Goal: Check status: Check status

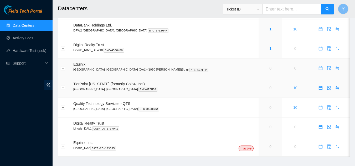
scroll to position [43, 0]
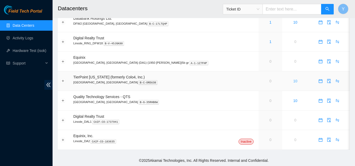
click at [293, 82] on link "10" at bounding box center [295, 81] width 4 height 4
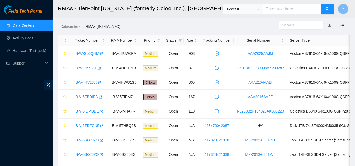
click at [24, 26] on link "Data Centers" at bounding box center [24, 25] width 22 height 4
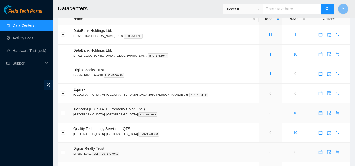
scroll to position [26, 0]
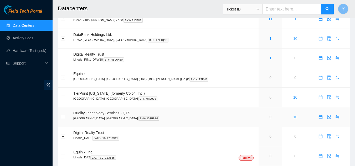
click at [293, 119] on link "10" at bounding box center [295, 117] width 4 height 4
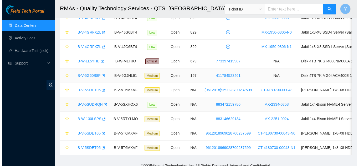
scroll to position [45, 0]
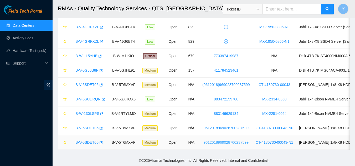
click at [228, 141] on link "9612018969028700237599" at bounding box center [226, 143] width 45 height 4
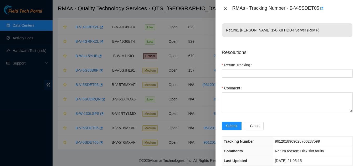
click at [225, 8] on icon "close" at bounding box center [225, 8] width 4 height 4
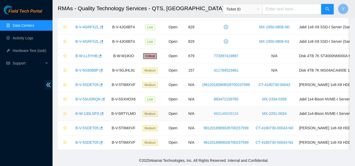
click at [224, 112] on link "883146629134" at bounding box center [226, 114] width 24 height 4
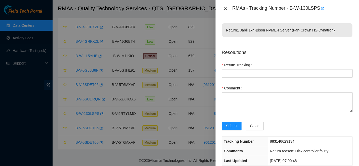
click at [226, 9] on icon "close" at bounding box center [225, 8] width 4 height 4
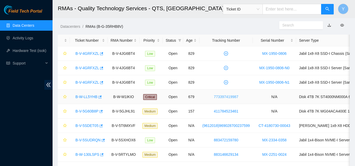
click at [223, 96] on link "773397419987" at bounding box center [226, 97] width 24 height 4
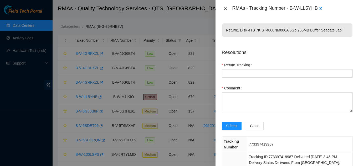
click at [223, 9] on icon "close" at bounding box center [225, 8] width 4 height 4
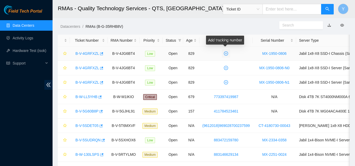
click at [225, 54] on icon "plus-circle" at bounding box center [226, 54] width 4 height 4
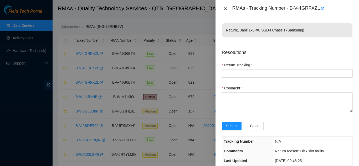
click at [227, 9] on icon "close" at bounding box center [225, 8] width 4 height 4
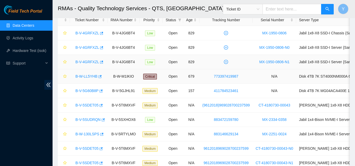
scroll to position [45, 0]
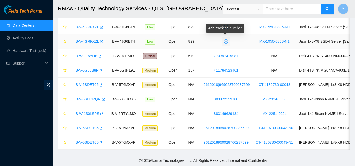
click at [225, 39] on icon "plus-circle" at bounding box center [226, 41] width 4 height 4
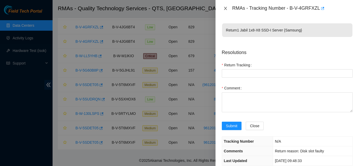
click at [225, 10] on icon "close" at bounding box center [225, 8] width 4 height 4
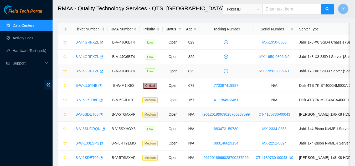
scroll to position [0, 0]
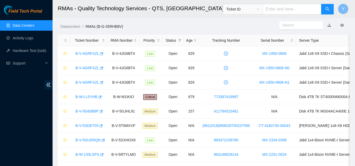
click at [29, 26] on link "Data Centers" at bounding box center [24, 25] width 22 height 4
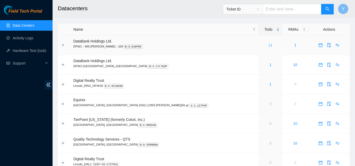
click at [262, 45] on div "11" at bounding box center [271, 45] width 18 height 6
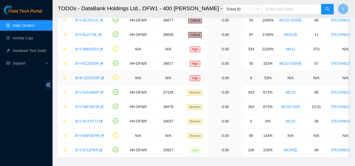
scroll to position [53, 0]
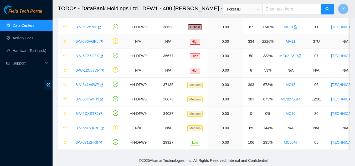
click at [89, 40] on link "B-V-586AGRJ" at bounding box center [86, 41] width 23 height 4
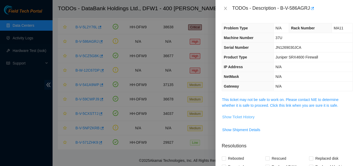
click at [237, 118] on span "Show Ticket History" at bounding box center [238, 117] width 32 height 6
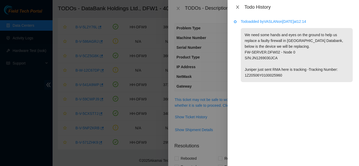
click at [237, 7] on icon "close" at bounding box center [237, 7] width 4 height 4
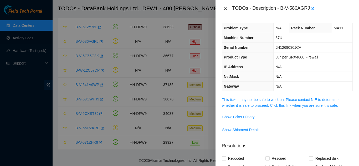
click at [225, 8] on icon "close" at bounding box center [225, 8] width 3 height 3
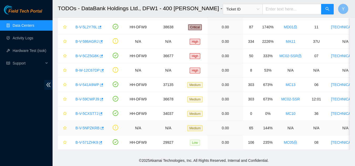
click at [87, 126] on link "B-V-5NPZKRB" at bounding box center [87, 128] width 24 height 4
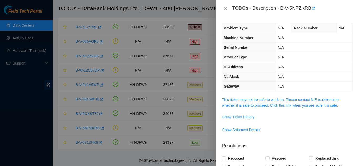
click at [237, 116] on span "Show Ticket History" at bounding box center [238, 117] width 32 height 6
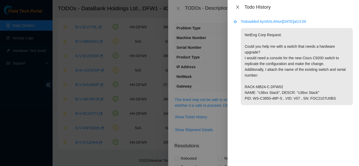
click at [239, 6] on icon "close" at bounding box center [237, 7] width 4 height 4
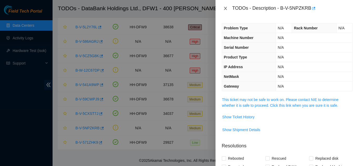
click at [225, 9] on icon "close" at bounding box center [225, 8] width 3 height 3
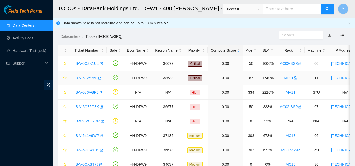
click at [88, 77] on link "B-V-5L2Y76L" at bounding box center [86, 78] width 22 height 4
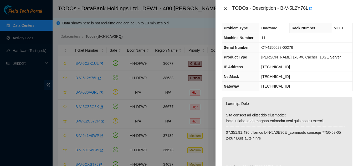
click at [224, 7] on icon "close" at bounding box center [225, 8] width 3 height 3
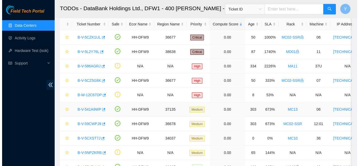
scroll to position [53, 0]
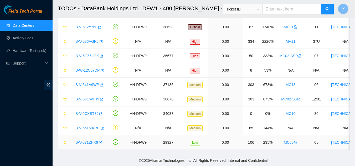
click at [89, 141] on link "B-V-571ZHK9" at bounding box center [86, 143] width 23 height 4
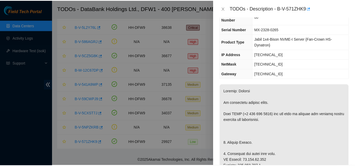
scroll to position [0, 0]
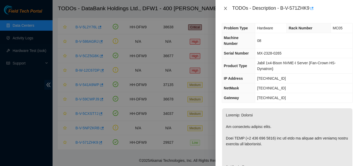
click at [226, 8] on icon "close" at bounding box center [225, 8] width 3 height 3
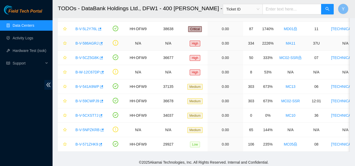
scroll to position [26, 0]
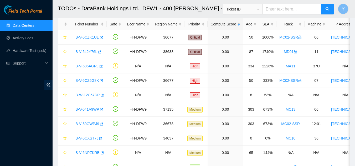
click at [34, 26] on link "Data Centers" at bounding box center [24, 25] width 22 height 4
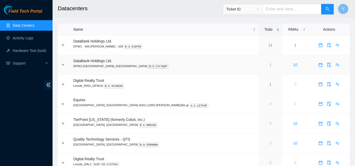
click at [269, 65] on link "1" at bounding box center [270, 65] width 2 height 4
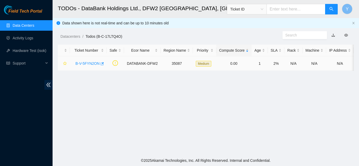
click at [85, 63] on link "B-V-5FYN2ON" at bounding box center [87, 64] width 24 height 4
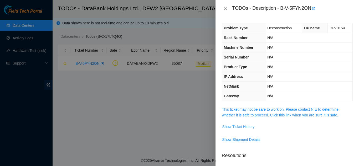
click at [228, 126] on span "Show Ticket History" at bounding box center [238, 127] width 32 height 6
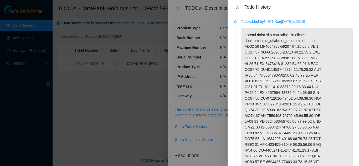
click at [239, 7] on icon "close" at bounding box center [237, 7] width 4 height 4
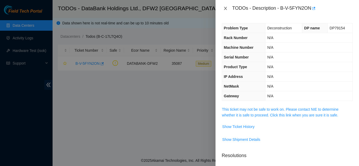
click at [226, 9] on icon "close" at bounding box center [225, 8] width 4 height 4
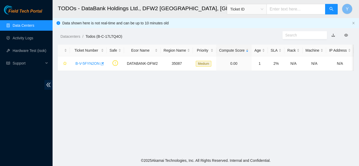
click at [28, 27] on link "Data Centers" at bounding box center [24, 25] width 22 height 4
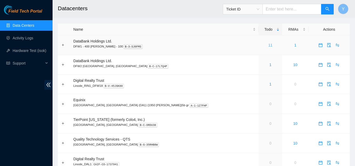
click at [268, 47] on link "11" at bounding box center [270, 45] width 4 height 4
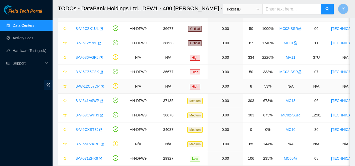
scroll to position [26, 0]
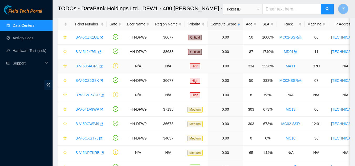
click at [89, 66] on link "B-V-586AGRJ" at bounding box center [86, 66] width 23 height 4
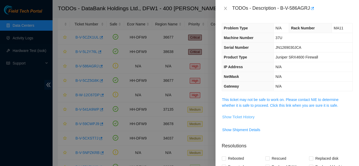
click at [245, 116] on span "Show Ticket History" at bounding box center [238, 117] width 32 height 6
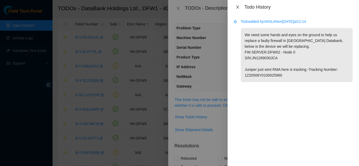
drag, startPoint x: 238, startPoint y: 7, endPoint x: 240, endPoint y: 15, distance: 8.3
click at [238, 9] on icon "close" at bounding box center [237, 7] width 4 height 4
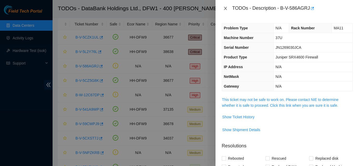
click at [226, 10] on icon "close" at bounding box center [225, 8] width 4 height 4
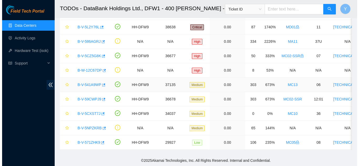
scroll to position [26, 0]
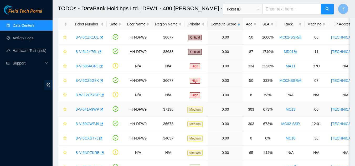
click at [90, 109] on link "B-V-541A9WP" at bounding box center [87, 109] width 24 height 4
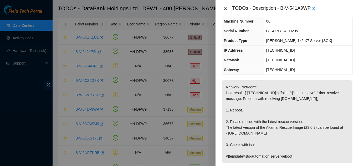
click at [227, 6] on button "Close" at bounding box center [225, 8] width 7 height 5
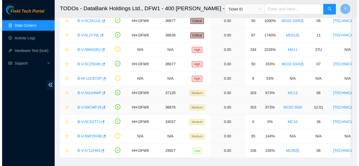
scroll to position [55, 0]
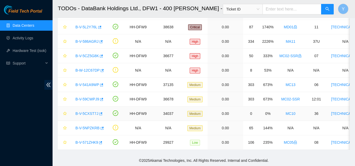
click at [90, 112] on link "B-V-5CXST7J" at bounding box center [86, 114] width 23 height 4
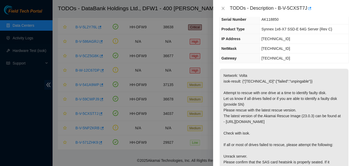
scroll to position [26, 0]
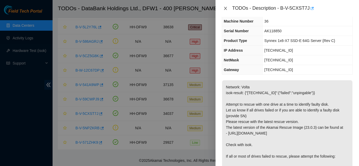
drag, startPoint x: 226, startPoint y: 9, endPoint x: 238, endPoint y: 26, distance: 20.7
click at [226, 9] on icon "close" at bounding box center [225, 8] width 3 height 3
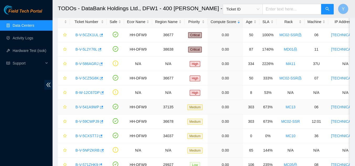
scroll to position [55, 0]
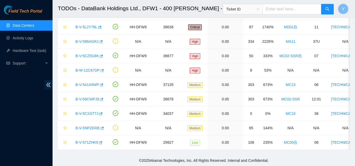
click at [34, 24] on link "Data Centers" at bounding box center [24, 25] width 22 height 4
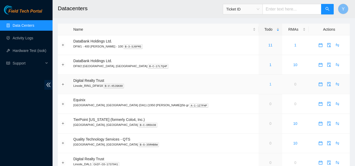
click at [269, 84] on link "1" at bounding box center [270, 84] width 2 height 4
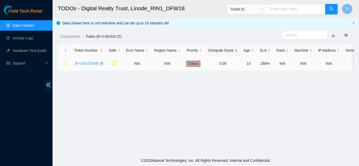
click at [88, 63] on link "B-V-5S73VNB" at bounding box center [86, 64] width 23 height 4
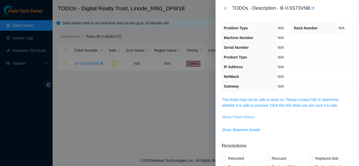
click at [235, 116] on span "Show Ticket History" at bounding box center [238, 117] width 32 height 6
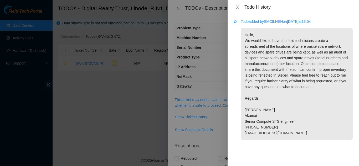
click at [238, 7] on icon "close" at bounding box center [237, 7] width 4 height 4
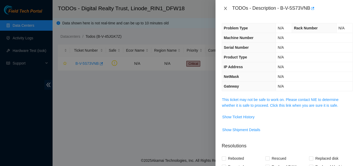
click at [227, 8] on icon "close" at bounding box center [225, 8] width 4 height 4
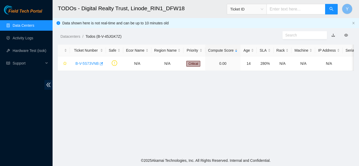
click at [22, 25] on link "Data Centers" at bounding box center [24, 25] width 22 height 4
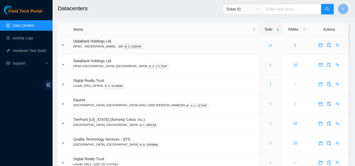
click at [268, 46] on link "11" at bounding box center [270, 45] width 4 height 4
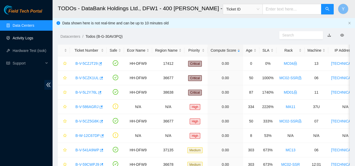
click at [29, 40] on link "Activity Logs" at bounding box center [23, 38] width 21 height 4
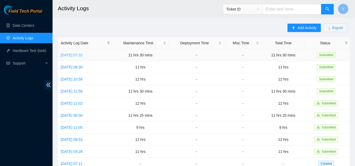
click at [83, 56] on link "[DATE] 07:32" at bounding box center [72, 55] width 22 height 4
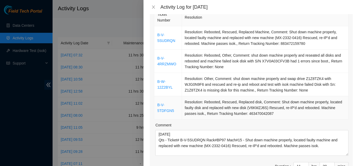
scroll to position [105, 0]
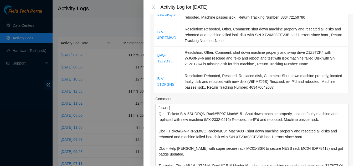
drag, startPoint x: 343, startPoint y: 120, endPoint x: 345, endPoint y: 161, distance: 40.8
click at [345, 161] on div "Ticket Number Resolution B-V-5SUDRQN Resolution: Rebooted, Rescued, Replaced Ma…" at bounding box center [251, 89] width 203 height 216
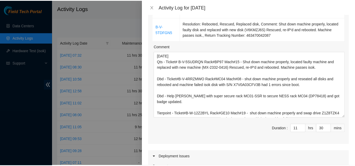
scroll to position [158, 0]
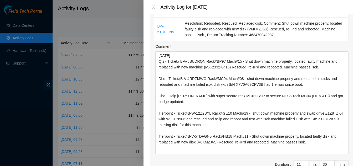
drag, startPoint x: 342, startPoint y: 109, endPoint x: 350, endPoint y: 145, distance: 37.1
click at [350, 145] on div "Note: This activity log is for informational purposes only. You will not be pai…" at bounding box center [252, 90] width 216 height 152
click at [152, 8] on icon "close" at bounding box center [153, 7] width 3 height 3
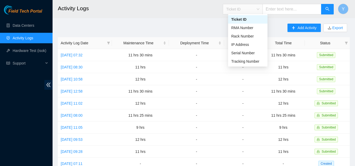
click at [259, 10] on span "Ticket ID" at bounding box center [242, 9] width 33 height 8
click at [249, 28] on div "RMA Number" at bounding box center [247, 28] width 33 height 6
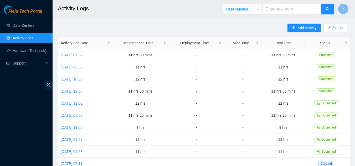
click at [279, 11] on input "text" at bounding box center [292, 9] width 59 height 11
paste input "B-V-5GJHL91"
type input "B-V-5GJHL91"
click at [328, 10] on icon "search" at bounding box center [328, 9] width 4 height 4
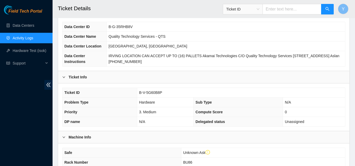
scroll to position [46, 0]
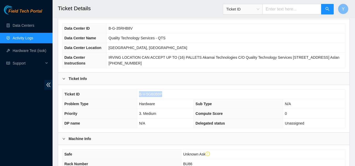
drag, startPoint x: 162, startPoint y: 94, endPoint x: 140, endPoint y: 96, distance: 22.2
click at [140, 96] on td "B-V-5G60B8P" at bounding box center [241, 95] width 208 height 10
copy span "B-V-5G60B8P"
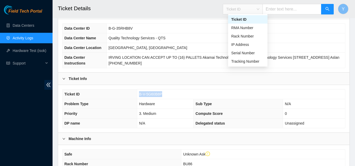
click at [259, 9] on span "Ticket ID" at bounding box center [242, 9] width 33 height 8
click at [250, 28] on div "RMA Number" at bounding box center [247, 28] width 33 height 6
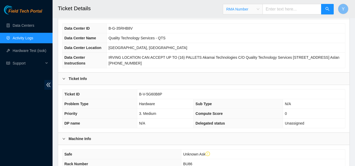
click at [276, 11] on input "text" at bounding box center [292, 9] width 59 height 11
type input "B-V-4XWU4R5-1"
click at [327, 11] on icon "search" at bounding box center [327, 9] width 4 height 4
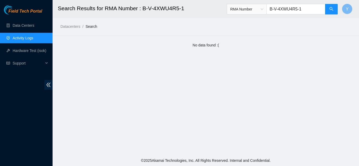
click at [302, 9] on input "B-V-4XWU4R5-1" at bounding box center [296, 9] width 59 height 11
click at [333, 9] on icon "search" at bounding box center [331, 9] width 4 height 4
click at [263, 10] on span "RMA Number" at bounding box center [246, 9] width 33 height 8
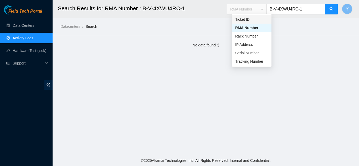
click at [258, 20] on div "Ticket ID" at bounding box center [251, 20] width 33 height 6
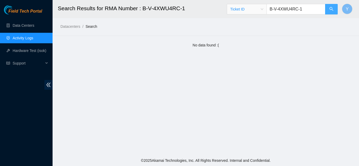
click at [332, 9] on icon "search" at bounding box center [332, 9] width 4 height 4
click at [263, 11] on span "Ticket ID" at bounding box center [246, 9] width 33 height 8
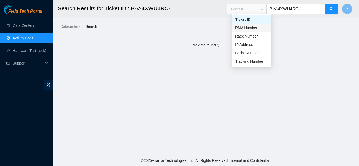
click at [253, 27] on div "RMA Number" at bounding box center [251, 28] width 33 height 6
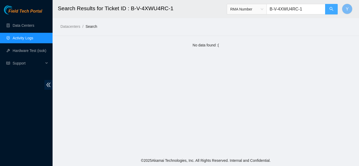
click at [331, 9] on icon "search" at bounding box center [331, 9] width 4 height 4
click at [309, 10] on input "B-V-4XWU4RC-1" at bounding box center [296, 9] width 59 height 11
click at [330, 8] on icon "search" at bounding box center [331, 9] width 4 height 4
click at [334, 12] on button "button" at bounding box center [331, 9] width 13 height 11
click at [263, 8] on span "RMA Number" at bounding box center [246, 9] width 33 height 8
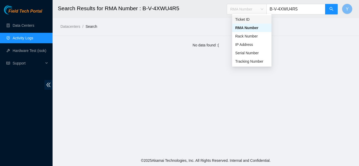
click at [256, 19] on div "Ticket ID" at bounding box center [251, 20] width 33 height 6
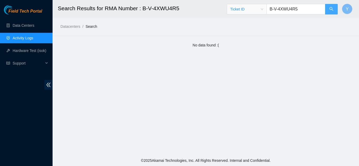
click at [330, 9] on icon "search" at bounding box center [331, 9] width 4 height 4
click at [263, 9] on span "Ticket ID" at bounding box center [246, 9] width 33 height 8
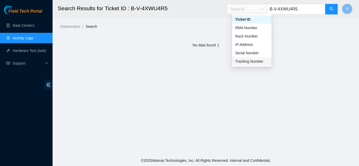
click at [259, 60] on div "Tracking Number" at bounding box center [251, 62] width 33 height 6
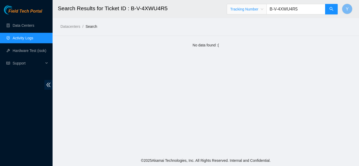
click at [303, 12] on input "B-V-4XWU4R5" at bounding box center [296, 9] width 59 height 11
type input "B"
type input "271337001559"
click at [331, 10] on icon "search" at bounding box center [331, 9] width 4 height 4
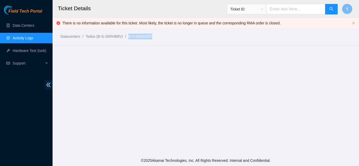
drag, startPoint x: 154, startPoint y: 36, endPoint x: 129, endPoint y: 39, distance: 25.4
click at [129, 39] on ol "Datacenters / Todos (B-G-35RHB8V) / B-V-4W0XZD7 /" at bounding box center [171, 37] width 222 height 6
copy link "B-V-4W0XZD7"
click at [263, 8] on span "Ticket ID" at bounding box center [246, 9] width 33 height 8
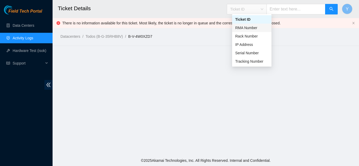
click at [259, 28] on div "RMA Number" at bounding box center [251, 28] width 33 height 6
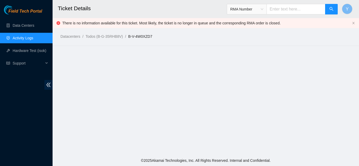
click at [278, 10] on input "text" at bounding box center [296, 9] width 59 height 11
paste input "B-V-4W0XZD7"
type input "B-V-4W0XZD7"
click at [330, 10] on icon "search" at bounding box center [331, 9] width 4 height 4
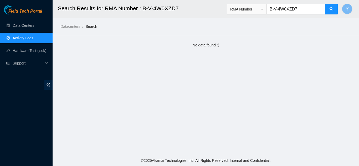
click at [306, 9] on input "B-V-4W0XZD7" at bounding box center [296, 9] width 59 height 11
type input "B"
